Goal: Communication & Community: Answer question/provide support

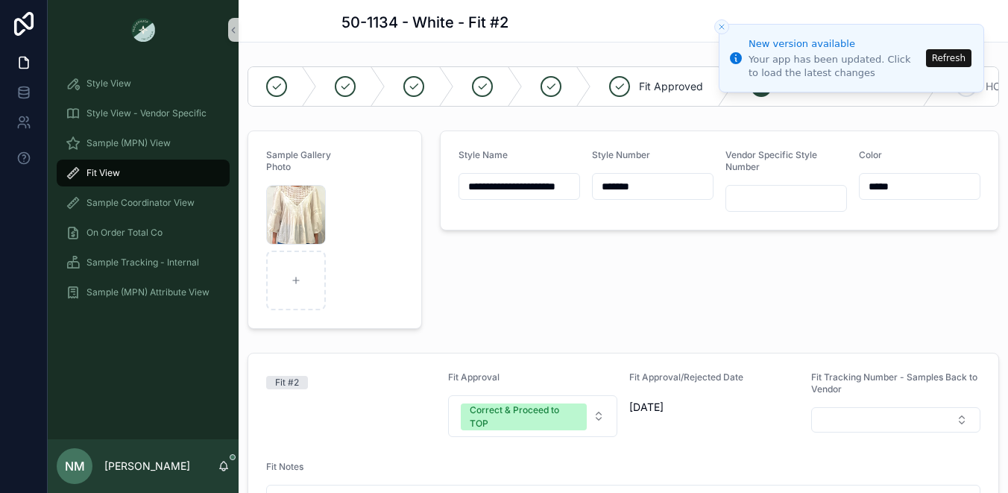
scroll to position [356, 0]
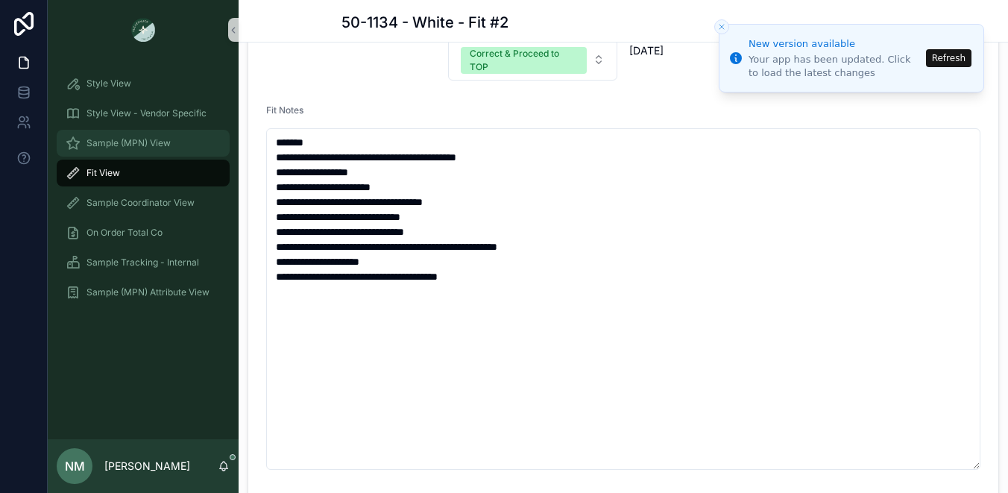
click at [123, 143] on span "Sample (MPN) View" at bounding box center [129, 143] width 84 height 12
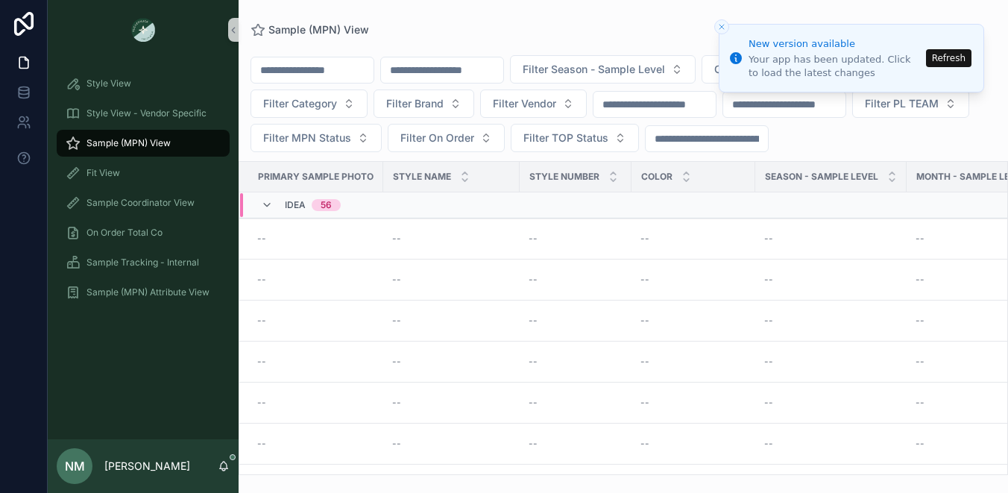
click at [500, 74] on input "scrollable content" at bounding box center [442, 70] width 122 height 21
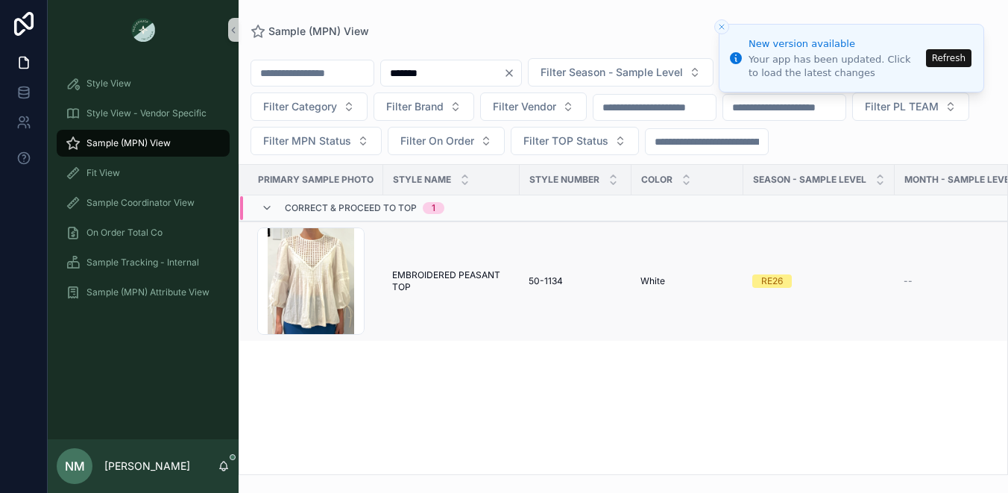
type input "*******"
click at [466, 276] on span "EMBROIDERED PEASANT TOP" at bounding box center [451, 281] width 119 height 24
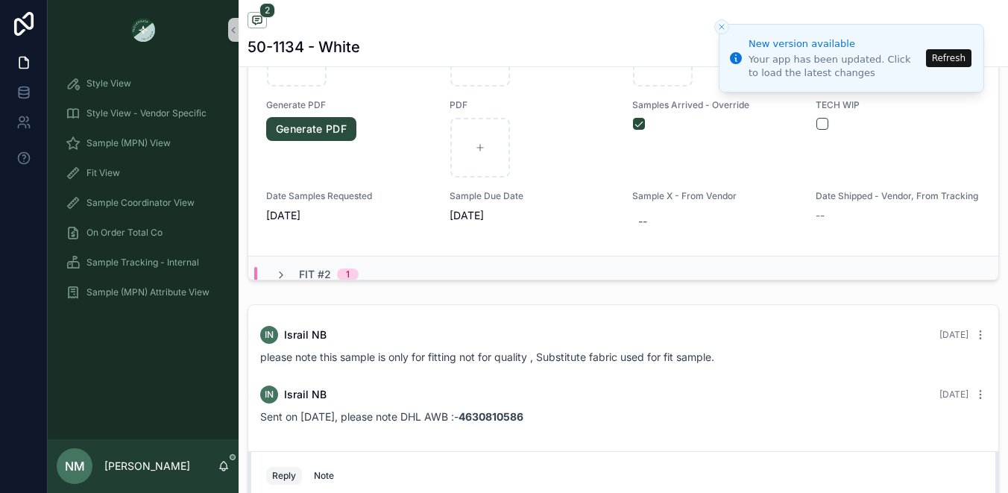
scroll to position [254, 0]
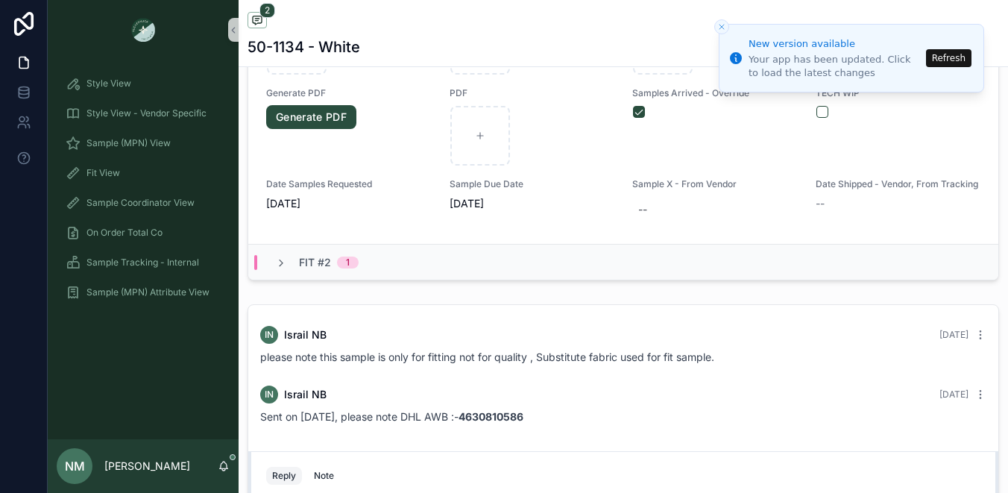
click at [363, 259] on div "Fit #2 1" at bounding box center [316, 262] width 119 height 15
click at [280, 259] on icon "scrollable content" at bounding box center [281, 263] width 12 height 12
click at [152, 169] on div "Fit View" at bounding box center [143, 173] width 155 height 24
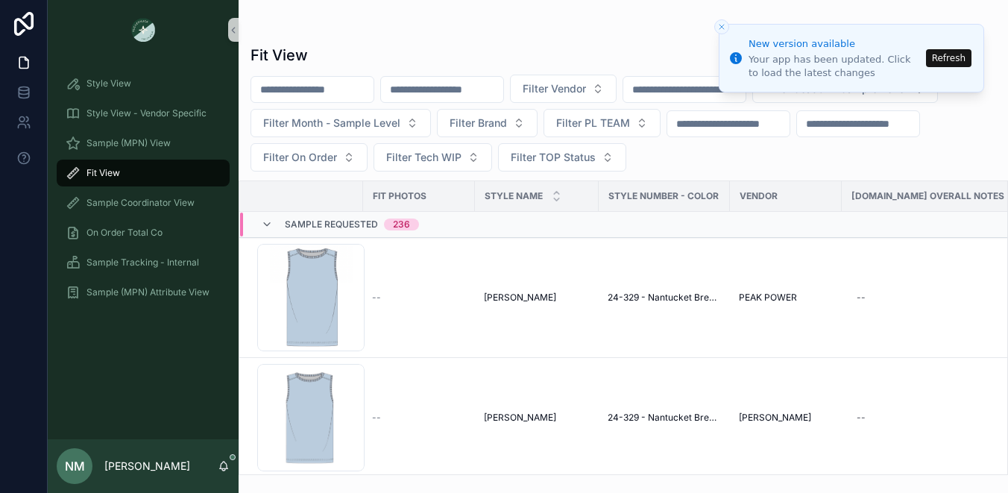
click at [477, 95] on input "scrollable content" at bounding box center [442, 89] width 122 height 21
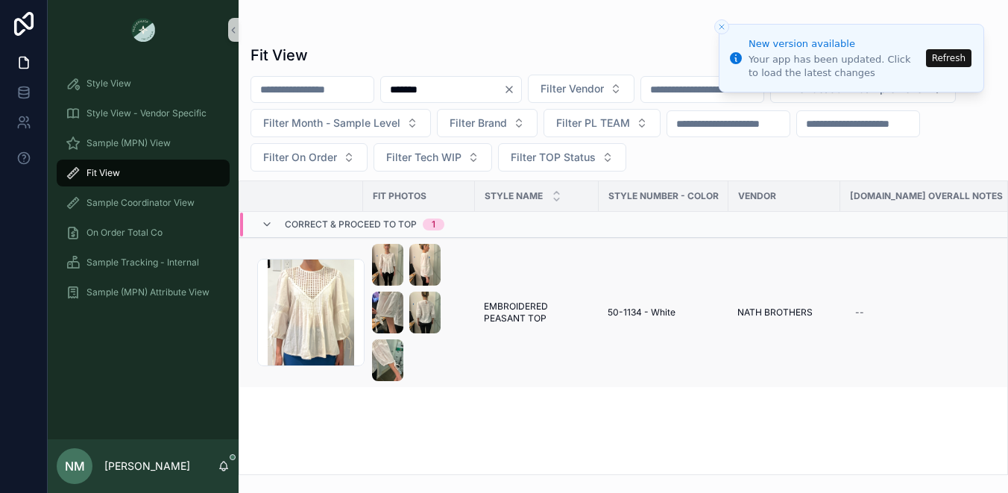
type input "*******"
click at [450, 295] on div "scrollable content" at bounding box center [419, 312] width 94 height 137
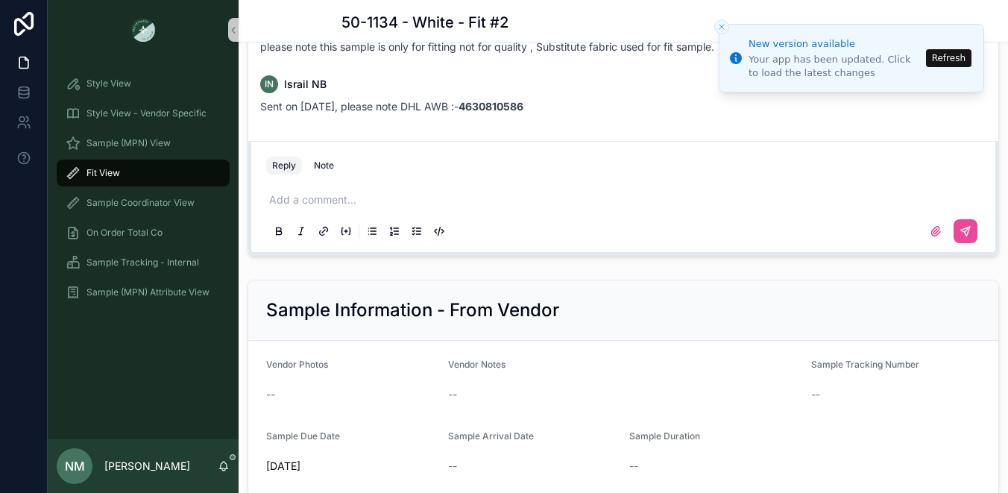
scroll to position [2046, 0]
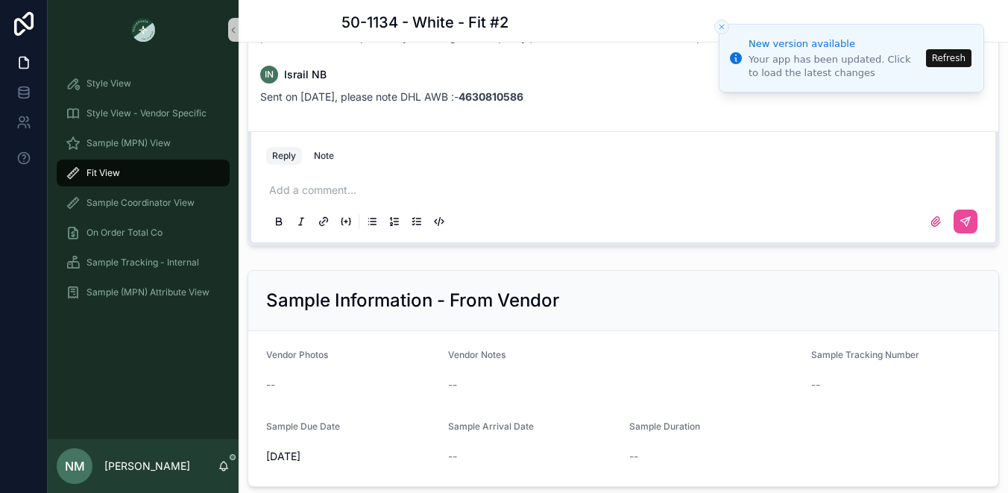
click at [306, 195] on p "scrollable content" at bounding box center [626, 190] width 714 height 15
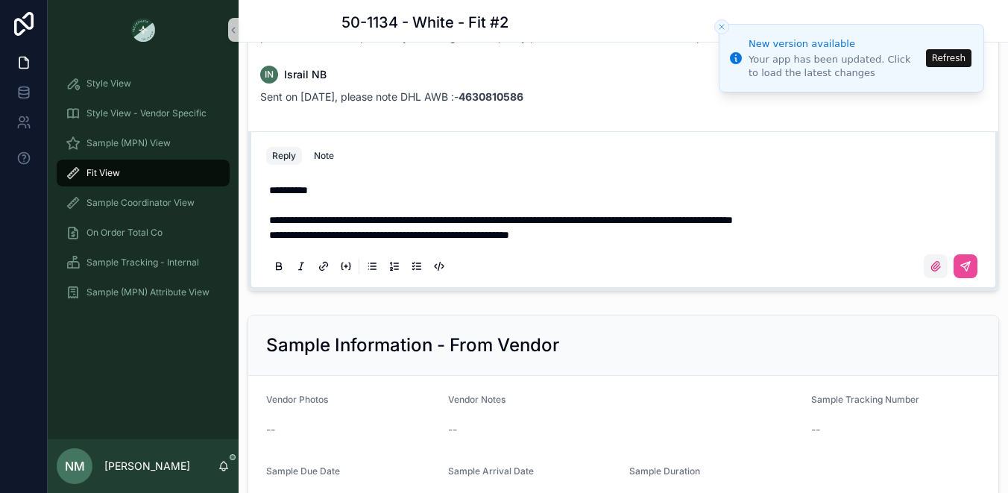
click at [935, 265] on icon "scrollable content" at bounding box center [936, 266] width 9 height 9
click at [0, 0] on input "scrollable content" at bounding box center [0, 0] width 0 height 0
click at [932, 268] on icon "scrollable content" at bounding box center [936, 266] width 9 height 9
click at [0, 0] on input "scrollable content" at bounding box center [0, 0] width 0 height 0
click at [936, 271] on icon "scrollable content" at bounding box center [936, 266] width 9 height 9
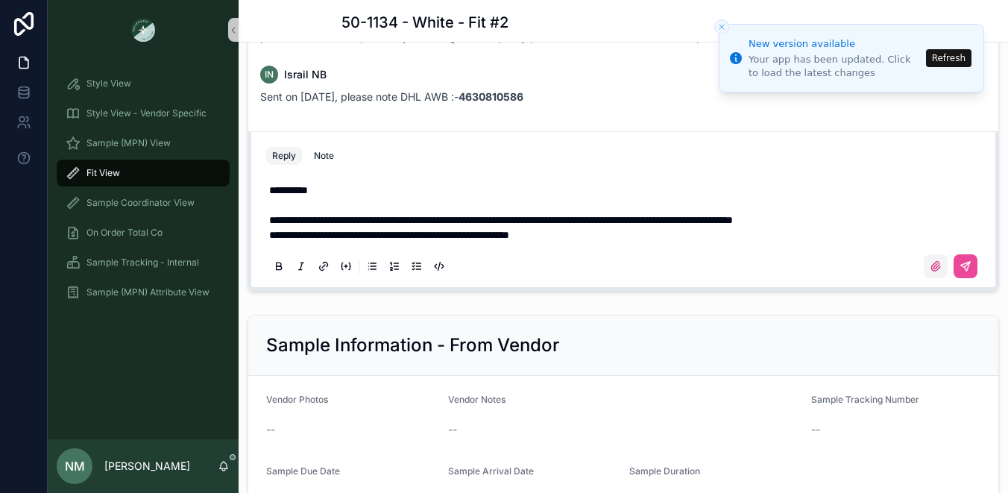
click at [0, 0] on input "scrollable content" at bounding box center [0, 0] width 0 height 0
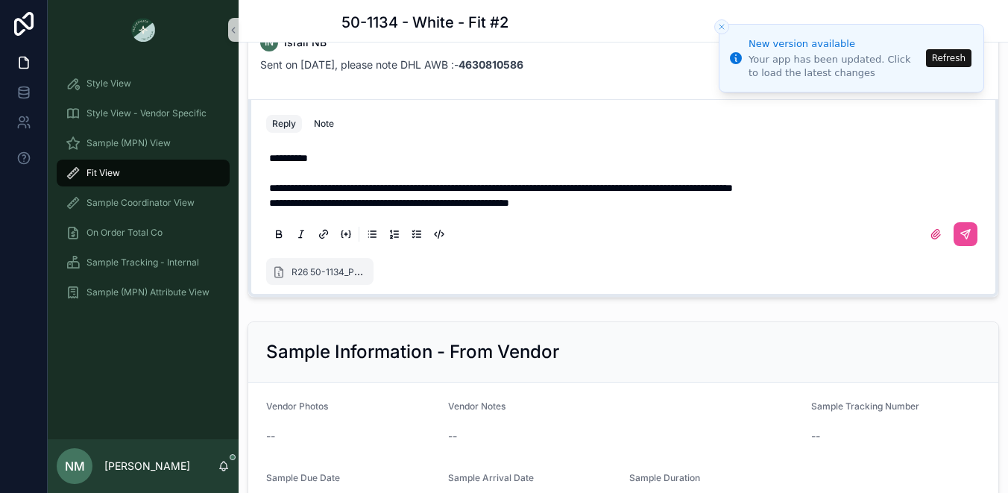
scroll to position [2077, 0]
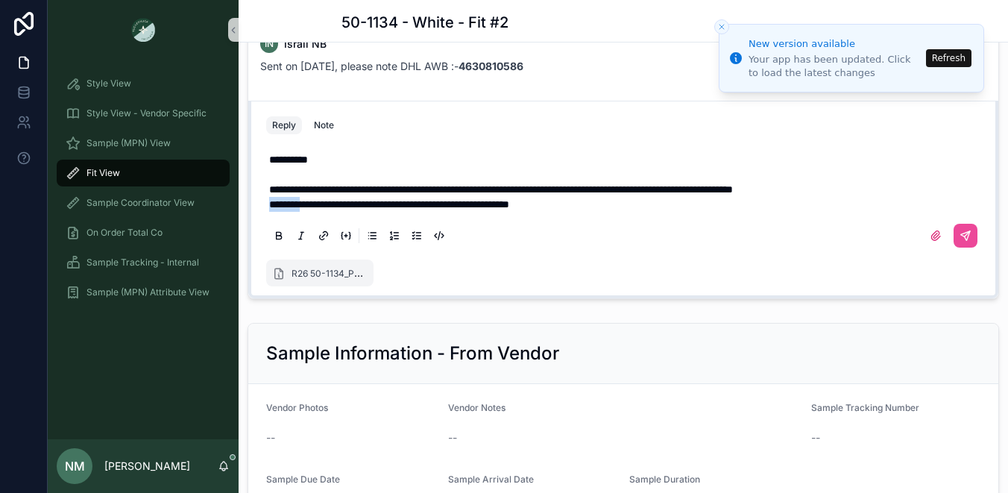
drag, startPoint x: 309, startPoint y: 207, endPoint x: 272, endPoint y: 206, distance: 36.6
click at [271, 206] on span "**********" at bounding box center [389, 204] width 240 height 10
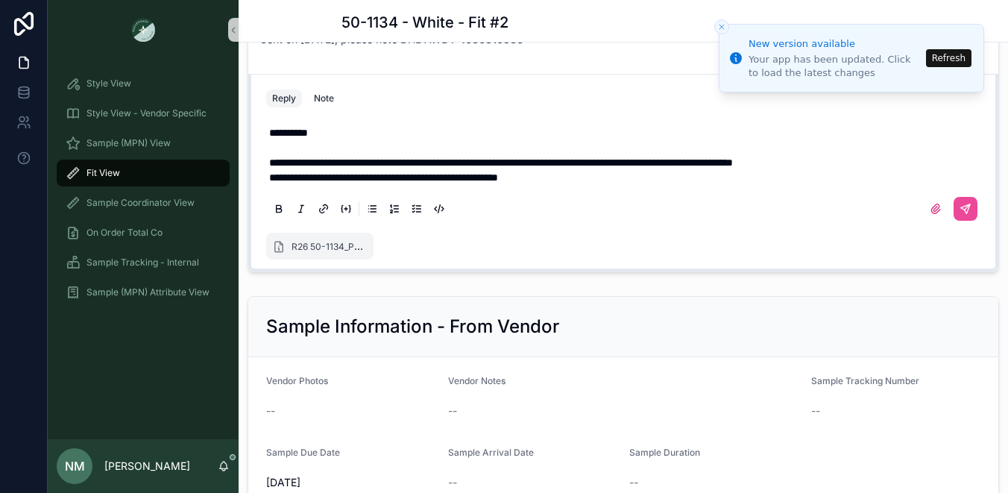
scroll to position [2109, 0]
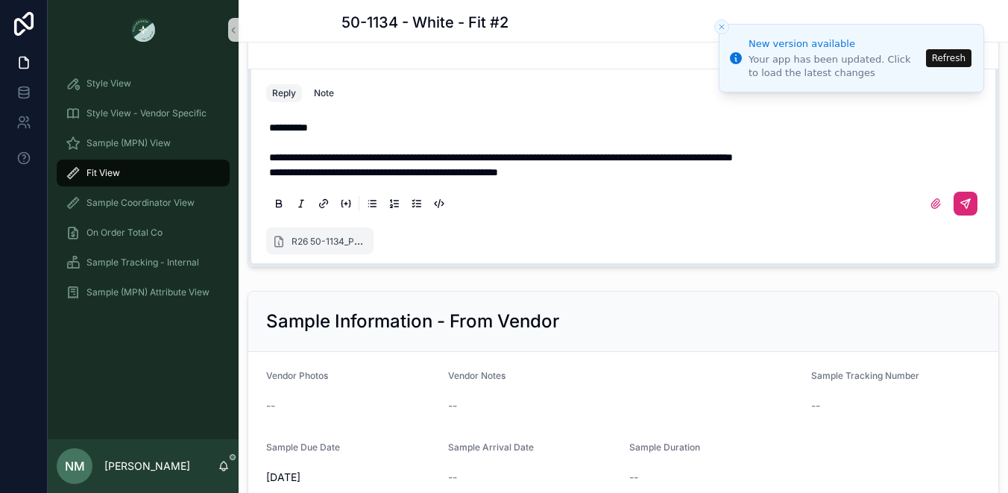
click at [967, 200] on icon "scrollable content" at bounding box center [965, 203] width 9 height 9
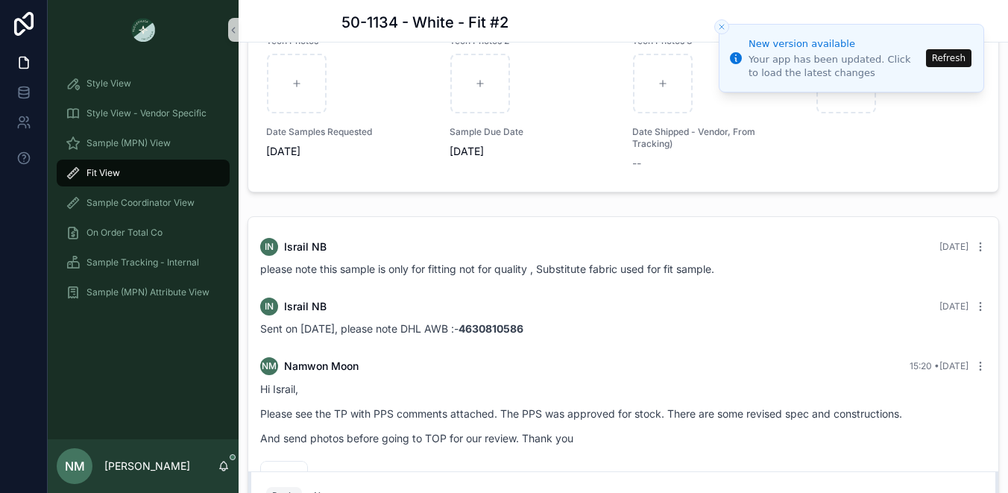
scroll to position [1813, 0]
